Goal: Task Accomplishment & Management: Complete application form

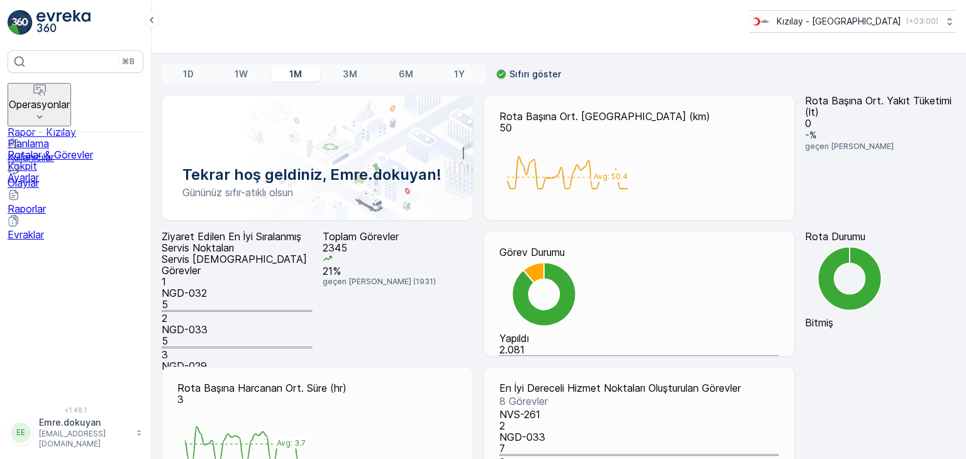
click at [70, 99] on p "Operasyonlar" at bounding box center [39, 104] width 61 height 11
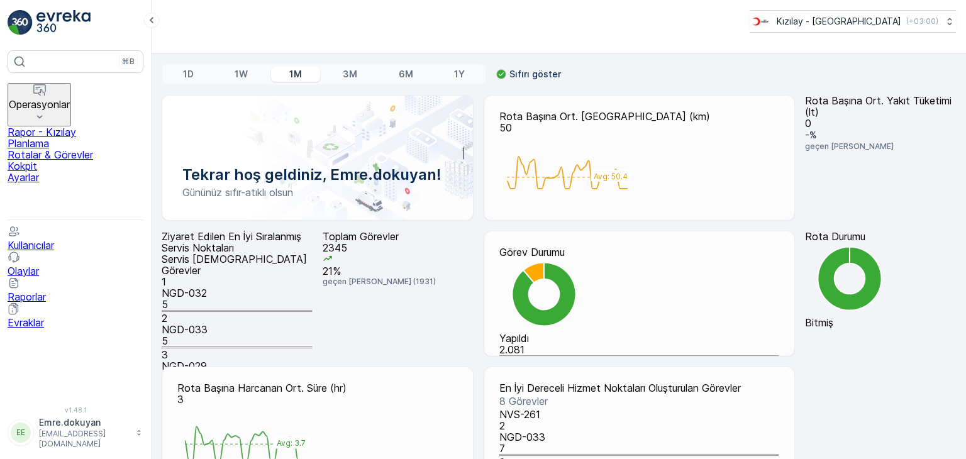
click at [77, 126] on p "Rapor - Kızılay" at bounding box center [76, 131] width 136 height 11
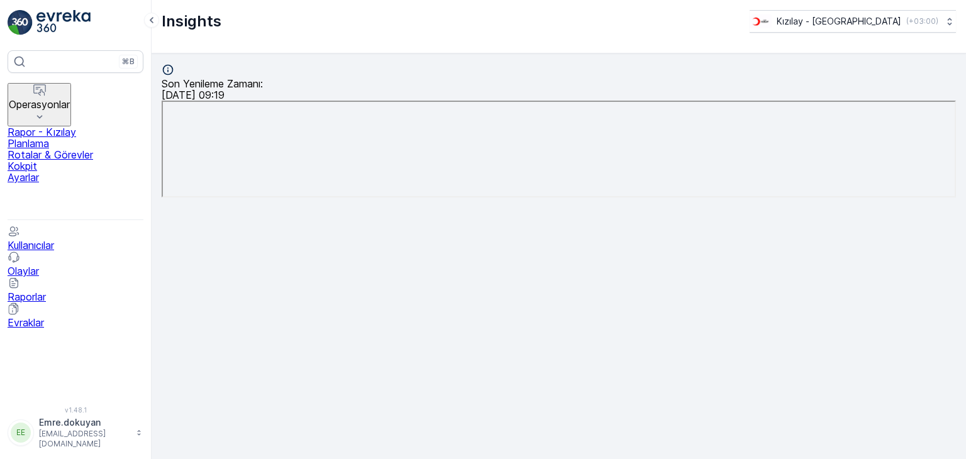
click at [50, 168] on p "Kokpit" at bounding box center [76, 165] width 136 height 11
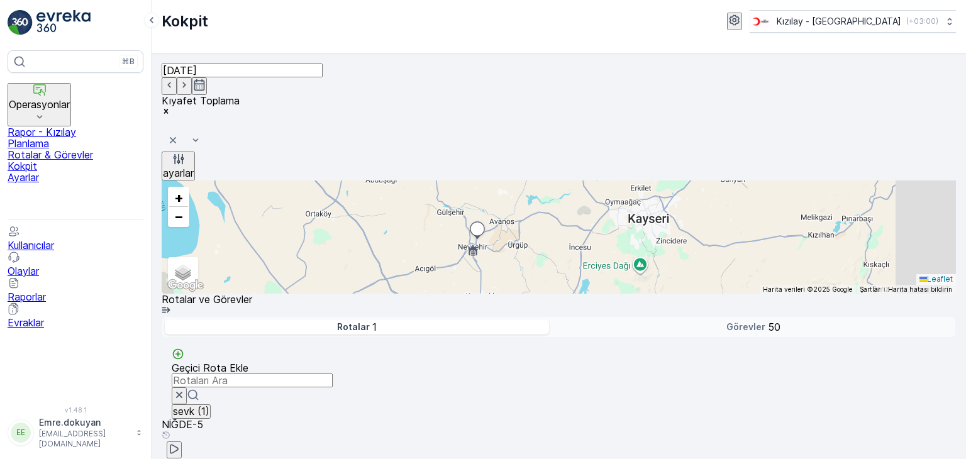
click at [75, 149] on p "Rotalar & Görevler" at bounding box center [76, 154] width 136 height 11
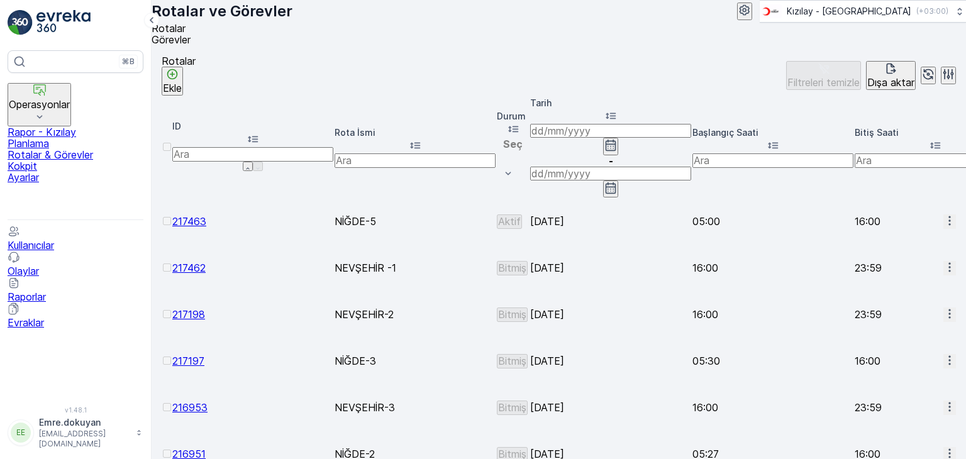
click at [182, 88] on p "Ekle" at bounding box center [172, 87] width 19 height 11
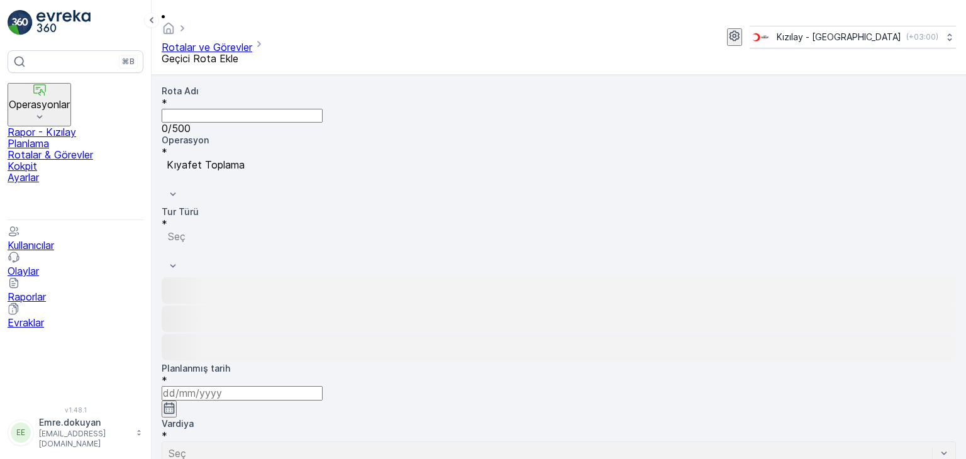
drag, startPoint x: 253, startPoint y: 84, endPoint x: 252, endPoint y: 91, distance: 6.3
click at [252, 109] on Adı "Rota Adı" at bounding box center [242, 116] width 161 height 14
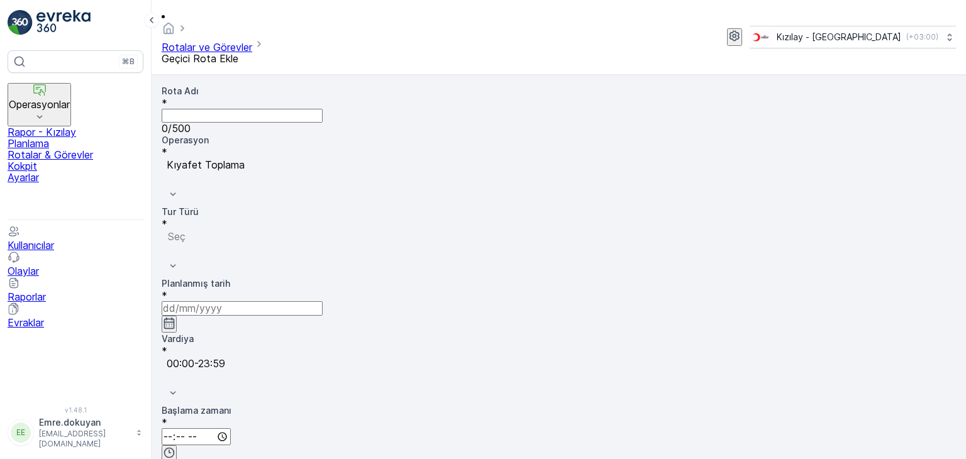
type Adı "NEVŞEHİR-5"
click at [454, 170] on div at bounding box center [559, 175] width 785 height 11
drag, startPoint x: 435, startPoint y: 116, endPoint x: 426, endPoint y: 118, distance: 9.0
click at [434, 198] on div "Kıyafet Toplama" at bounding box center [559, 203] width 795 height 11
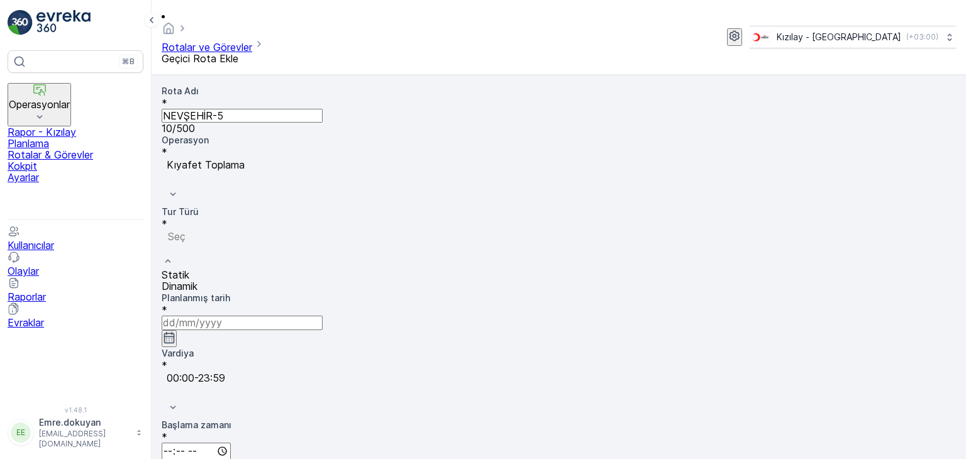
click at [264, 230] on div "Seç" at bounding box center [559, 250] width 795 height 40
drag, startPoint x: 242, startPoint y: 177, endPoint x: 298, endPoint y: 164, distance: 56.8
click at [242, 269] on div "Statik" at bounding box center [559, 274] width 795 height 11
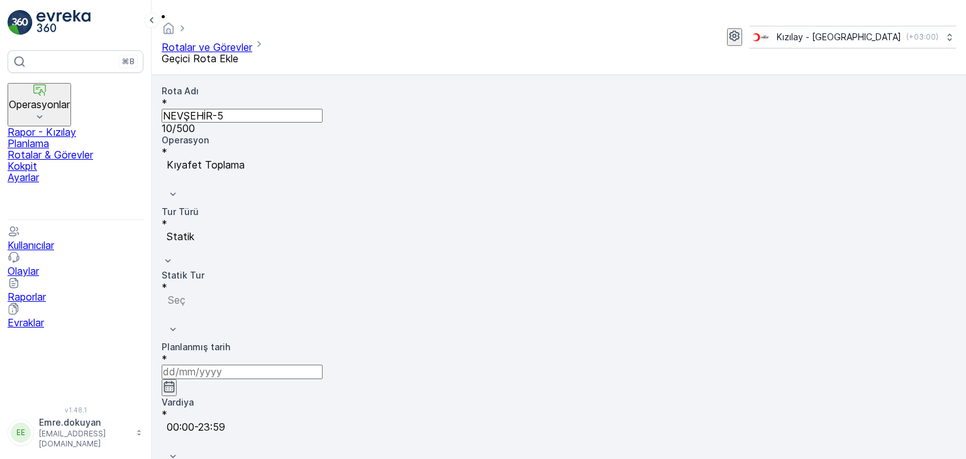
click at [420, 306] on div at bounding box center [400, 311] width 467 height 11
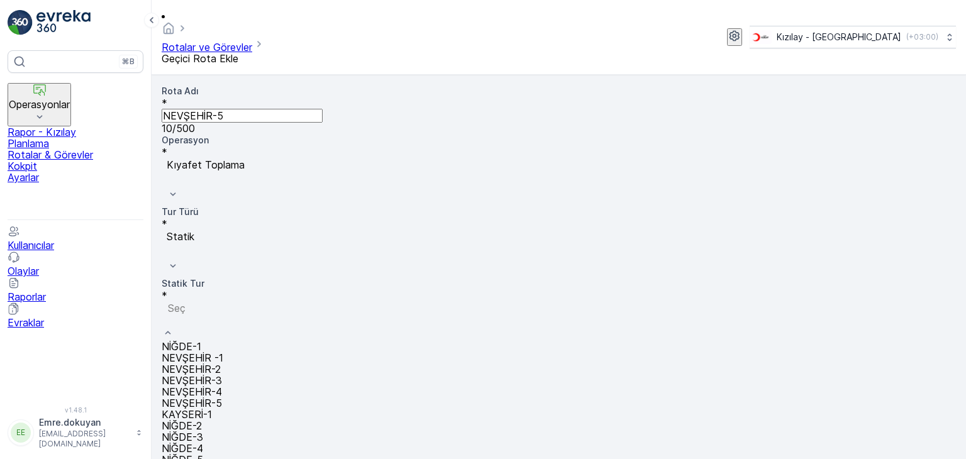
click at [222, 397] on span "NEVŞEHİR-5" at bounding box center [192, 403] width 60 height 13
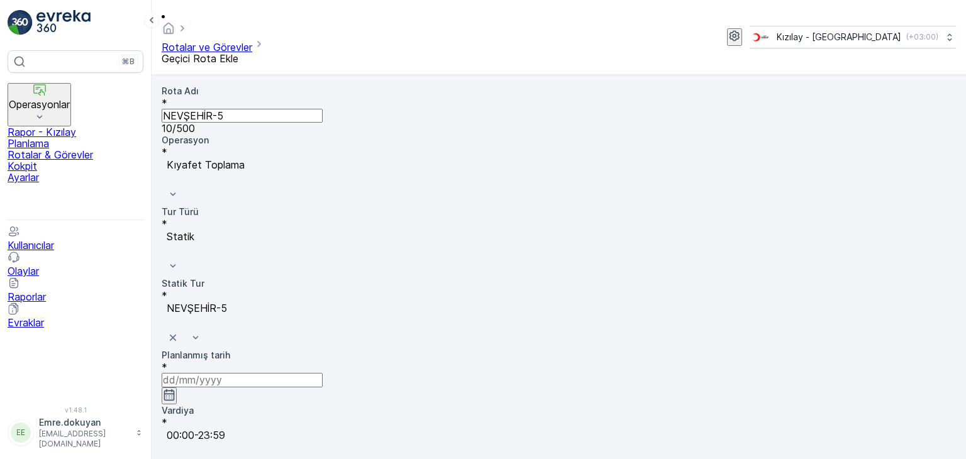
click at [175, 389] on icon "button" at bounding box center [169, 394] width 11 height 11
click at [593, 348] on div "25" at bounding box center [597, 353] width 13 height 11
type input "[DATE]"
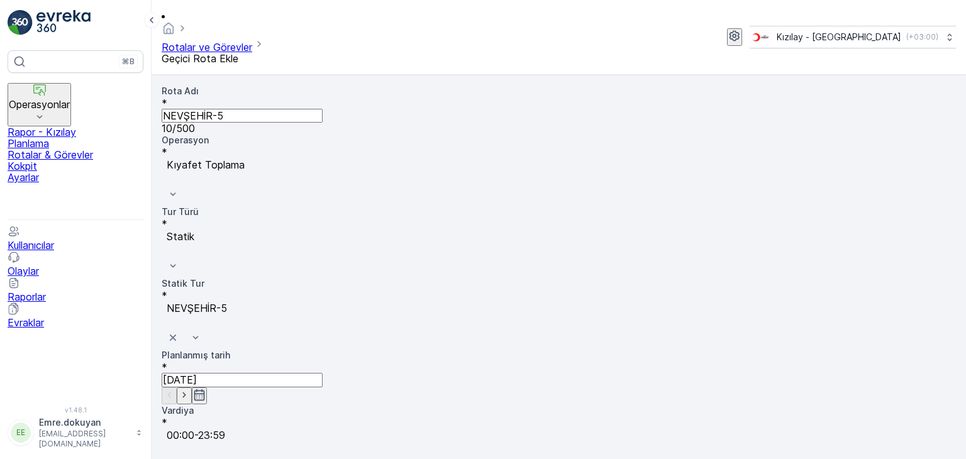
type input "16:00"
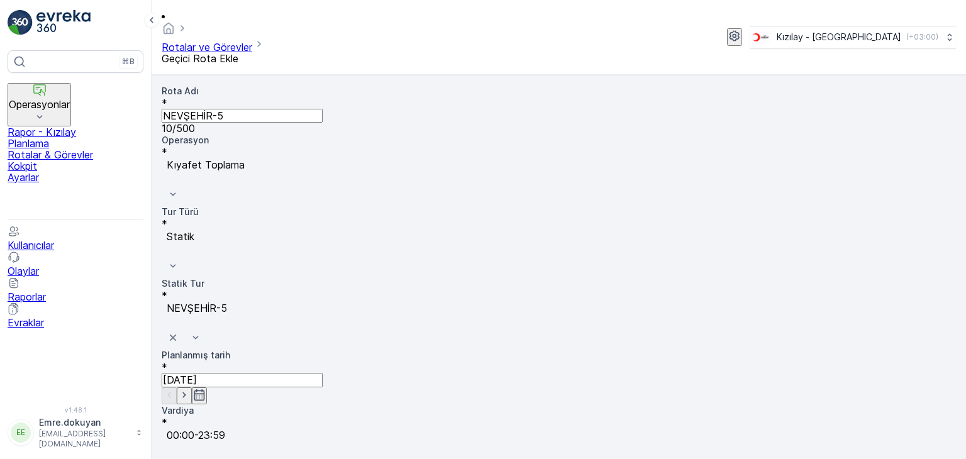
type input "23:59"
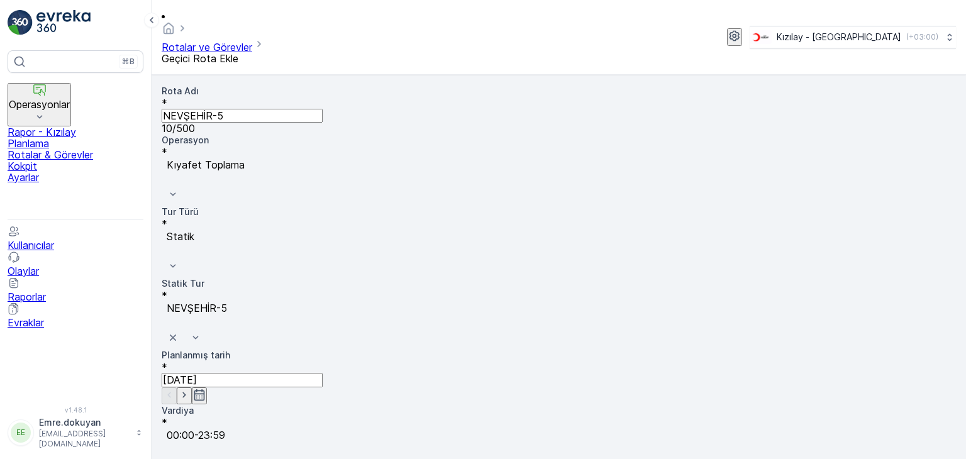
drag, startPoint x: 795, startPoint y: 211, endPoint x: 798, endPoint y: 219, distance: 8.8
